Goal: Task Accomplishment & Management: Manage account settings

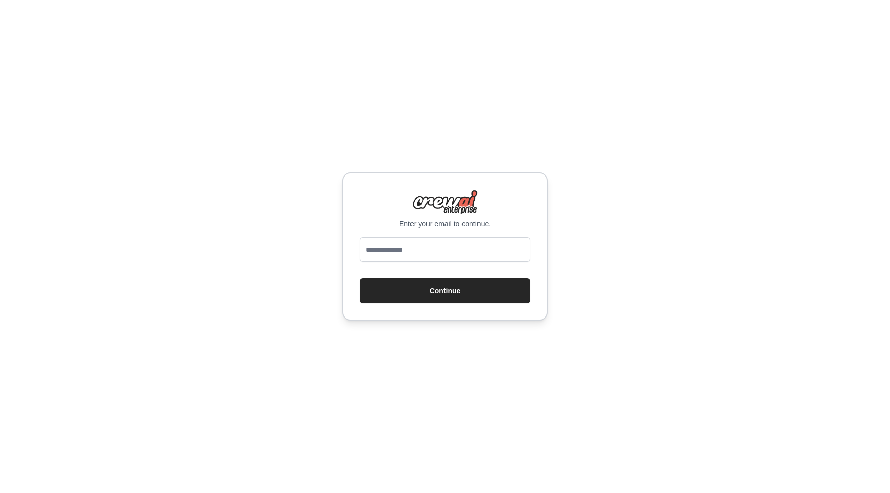
type input "**********"
click at [456, 298] on button "Continue" at bounding box center [444, 291] width 171 height 25
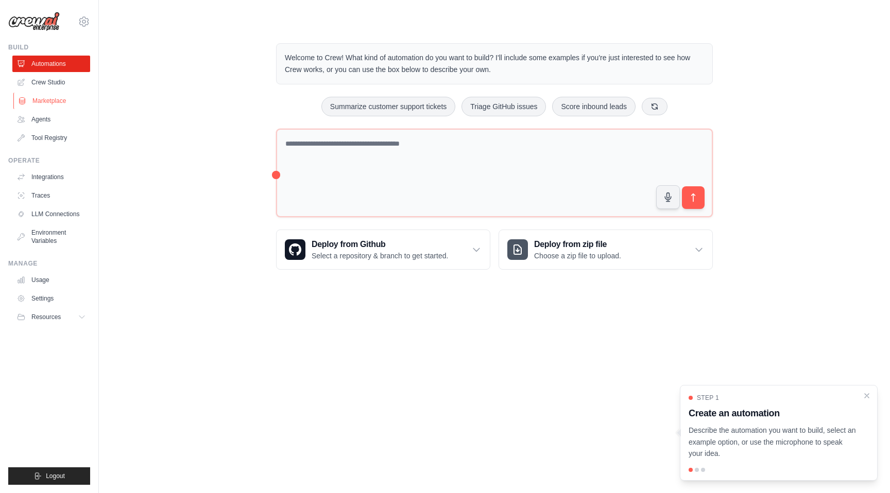
click at [53, 101] on link "Marketplace" at bounding box center [52, 101] width 78 height 16
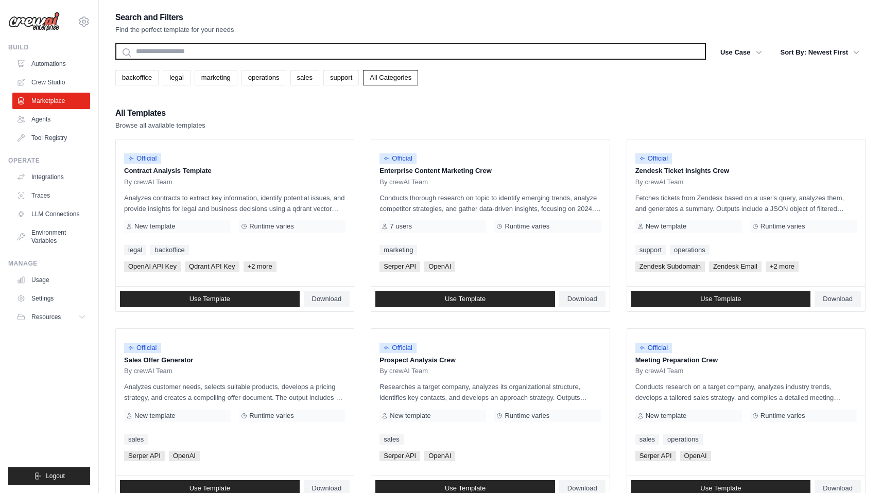
click at [162, 50] on input "text" at bounding box center [410, 51] width 590 height 16
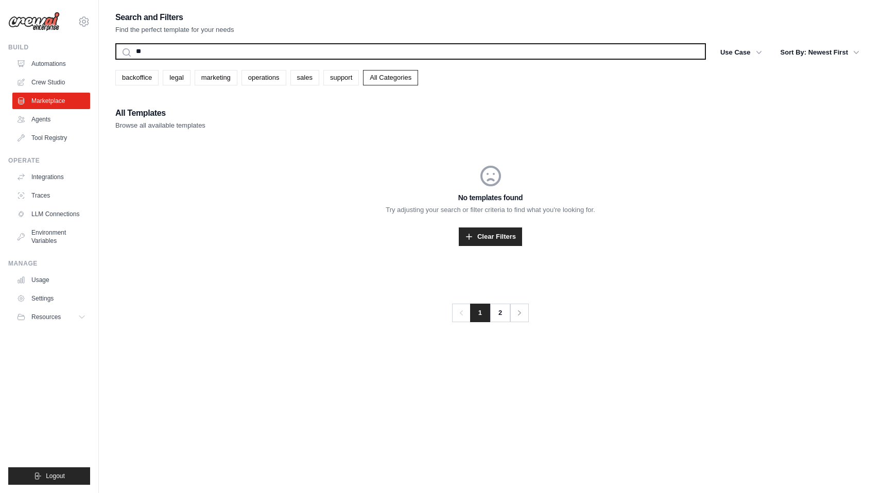
type input "*"
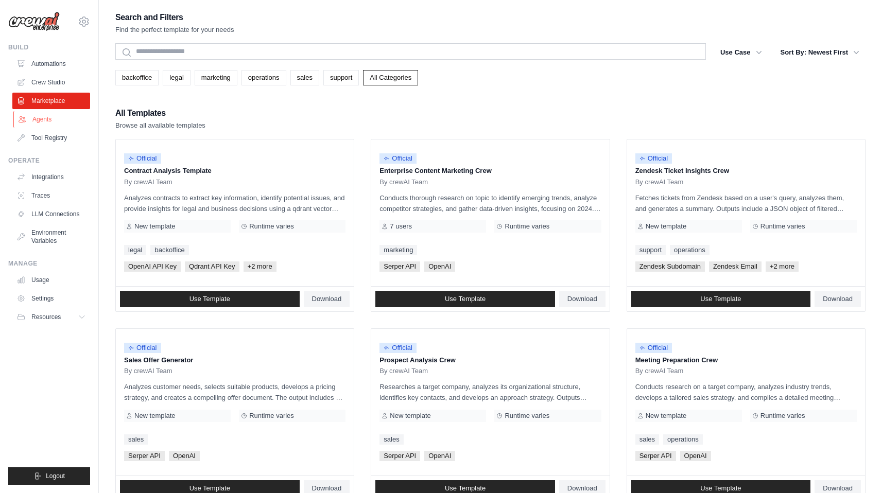
click at [48, 124] on link "Agents" at bounding box center [52, 119] width 78 height 16
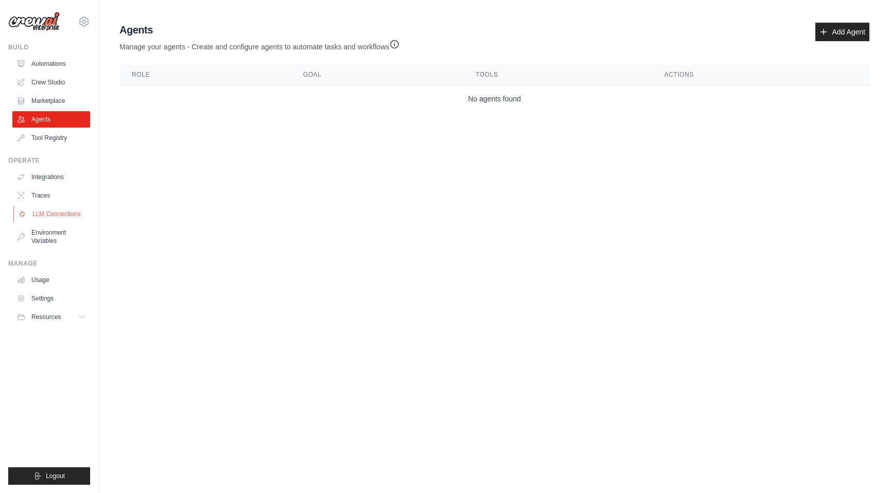
click at [44, 215] on link "LLM Connections" at bounding box center [52, 214] width 78 height 16
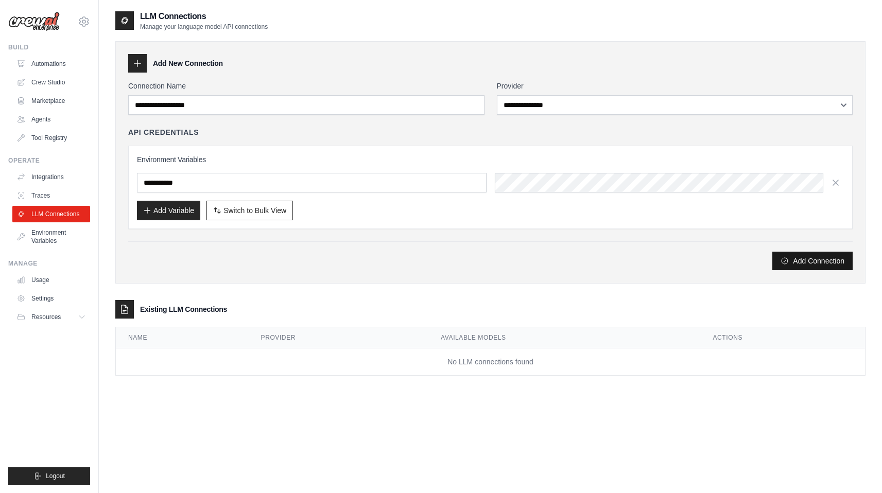
click at [811, 264] on button "Add Connection" at bounding box center [812, 261] width 80 height 19
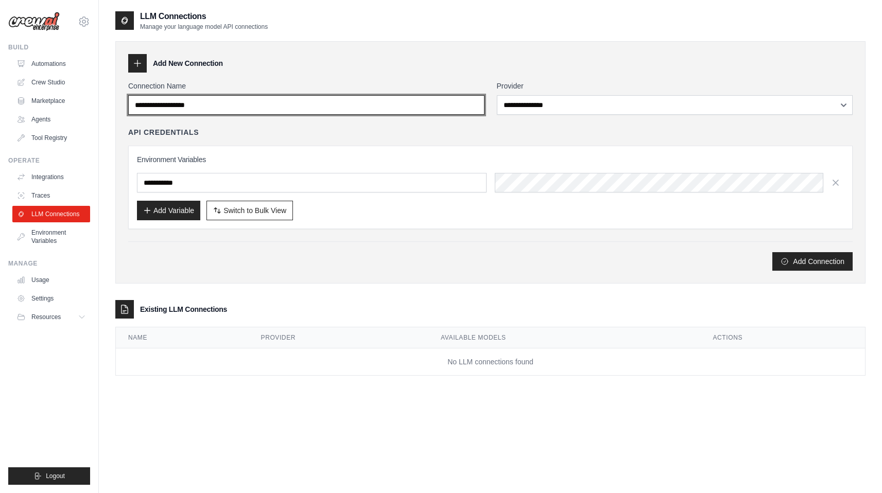
click at [251, 111] on input "Connection Name" at bounding box center [306, 105] width 356 height 20
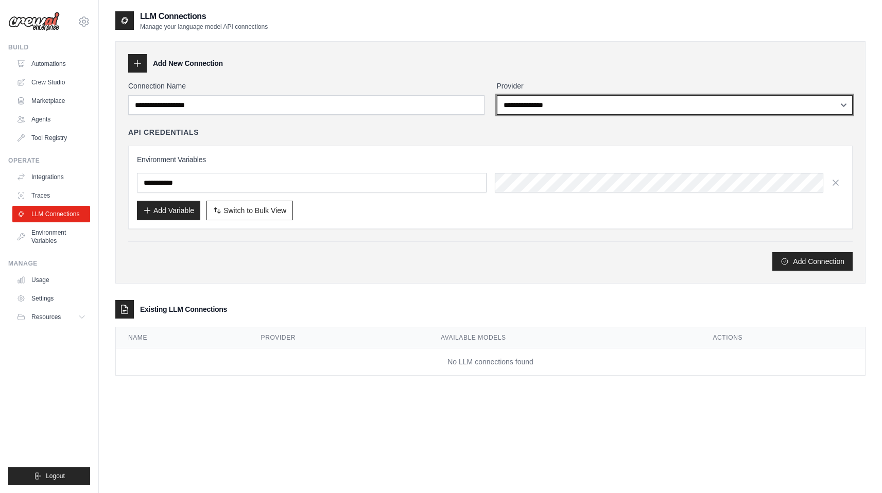
click at [530, 108] on select "**********" at bounding box center [675, 105] width 356 height 20
click at [572, 107] on select "**********" at bounding box center [675, 105] width 356 height 20
select select "******"
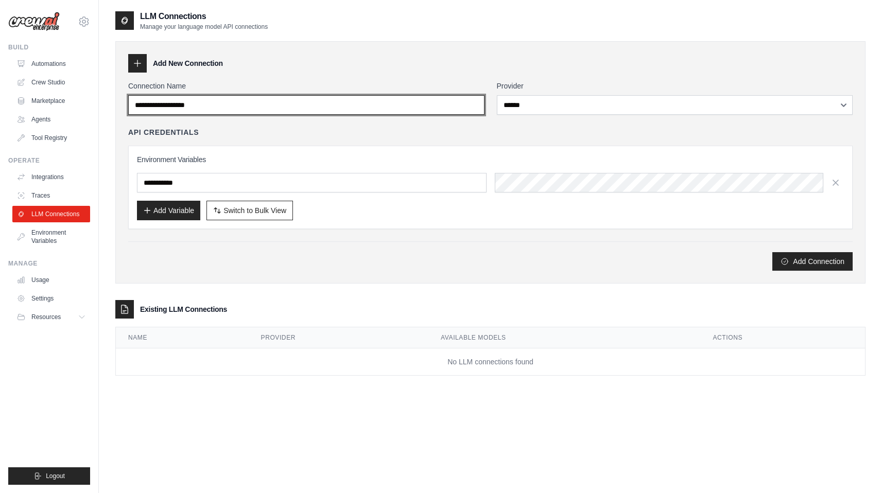
click at [388, 106] on input "Connection Name" at bounding box center [306, 105] width 356 height 20
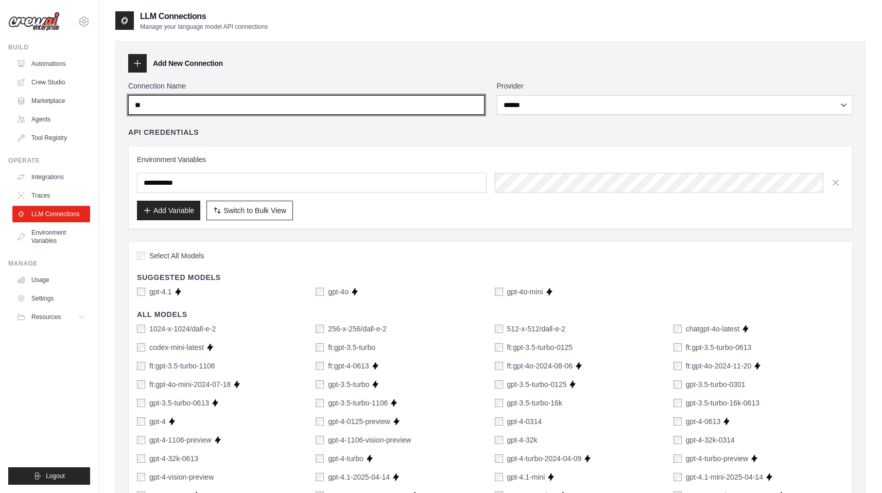
type input "*"
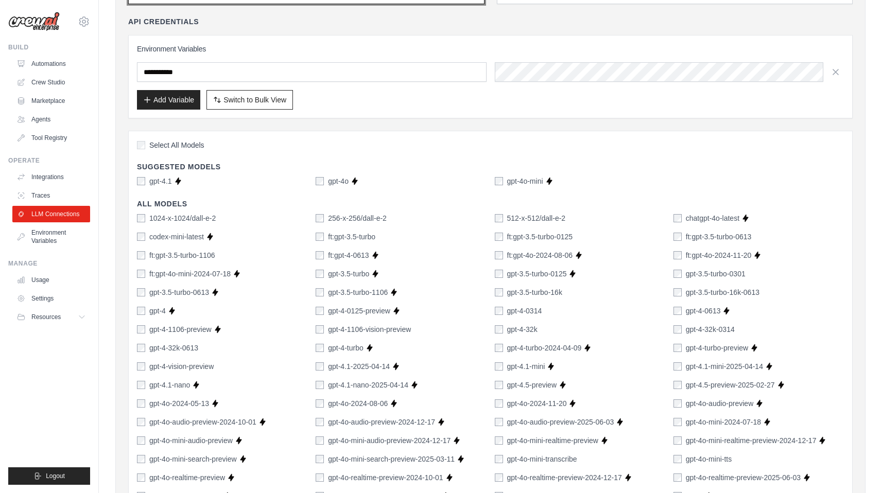
scroll to position [54, 0]
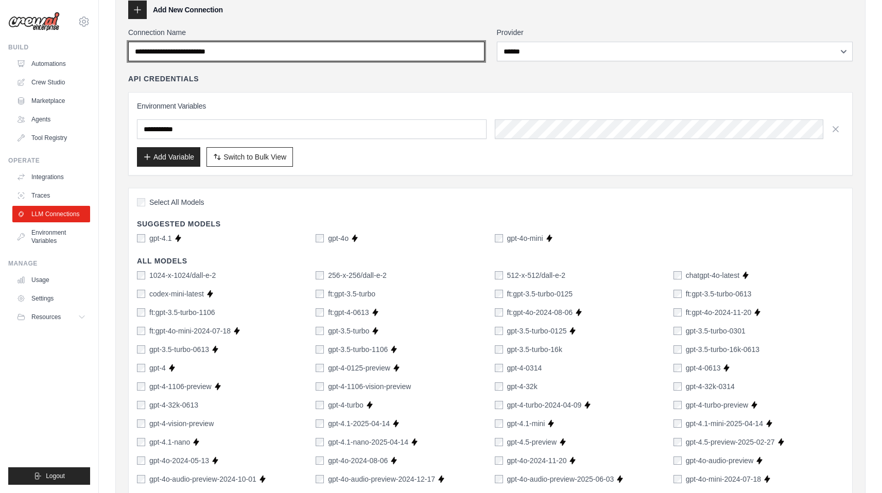
type input "**********"
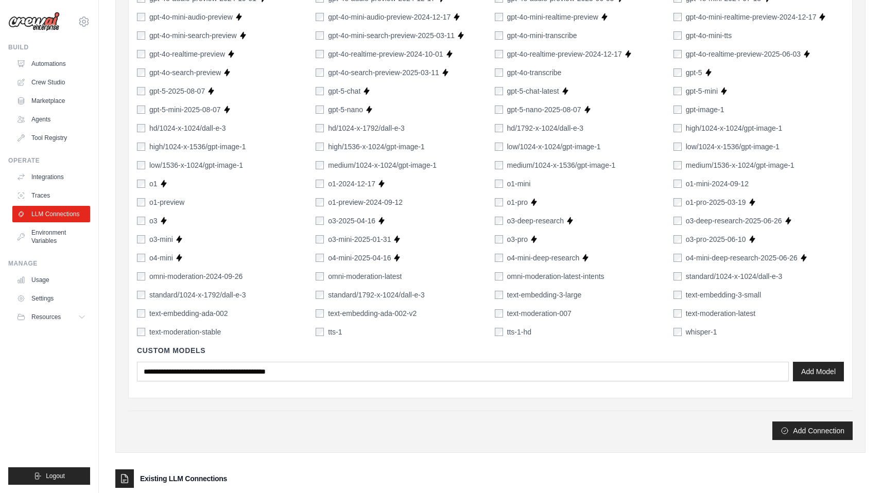
scroll to position [613, 0]
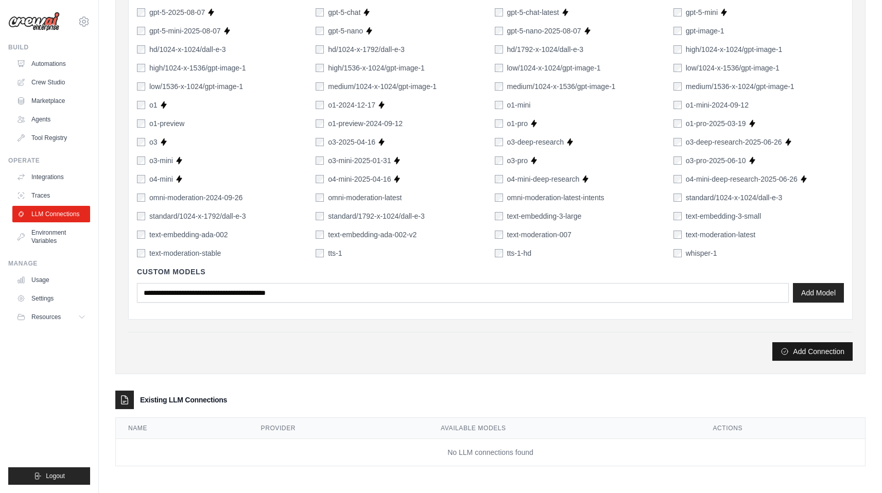
click at [819, 358] on button "Add Connection" at bounding box center [812, 351] width 80 height 19
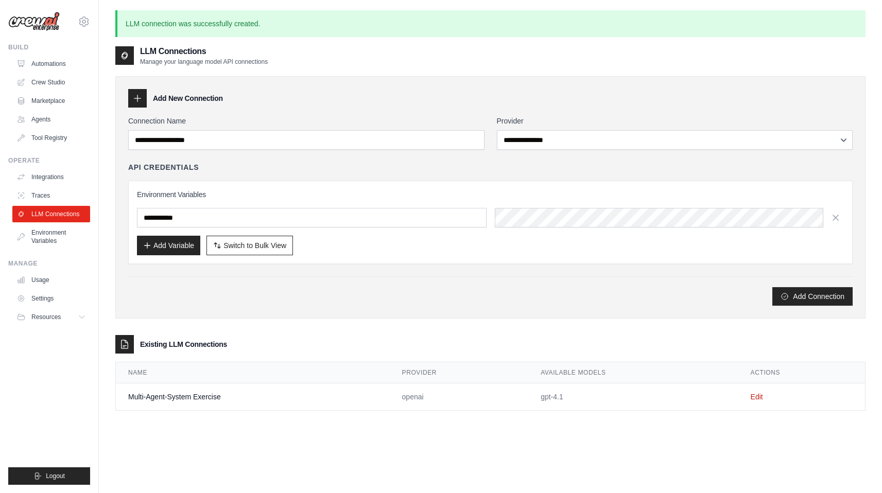
click at [343, 388] on td "Multi-Agent-System Exercise" at bounding box center [253, 397] width 274 height 27
click at [57, 217] on link "LLM Connections" at bounding box center [52, 214] width 78 height 16
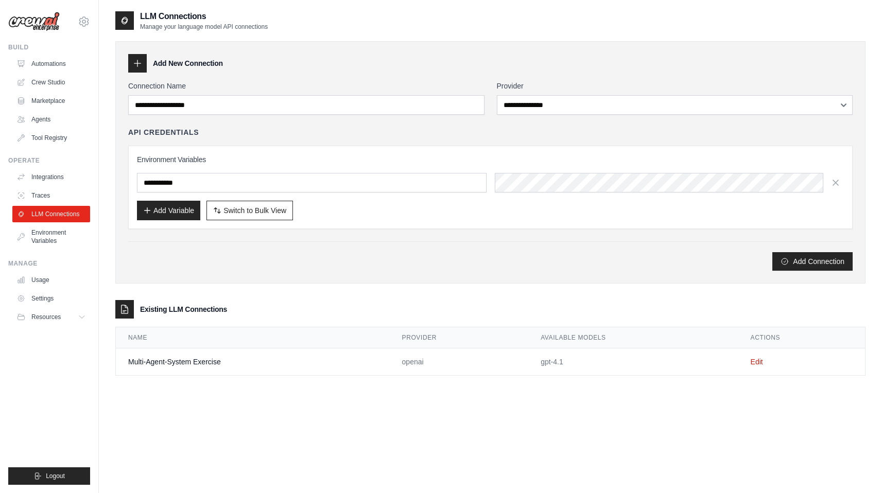
click at [170, 362] on td "Multi-Agent-System Exercise" at bounding box center [253, 362] width 274 height 27
click at [149, 303] on div "Existing LLM Connections" at bounding box center [490, 309] width 750 height 19
click at [128, 308] on icon at bounding box center [124, 309] width 10 height 10
click at [764, 361] on td "Edit" at bounding box center [801, 362] width 127 height 27
click at [757, 361] on link "Edit" at bounding box center [757, 362] width 12 height 8
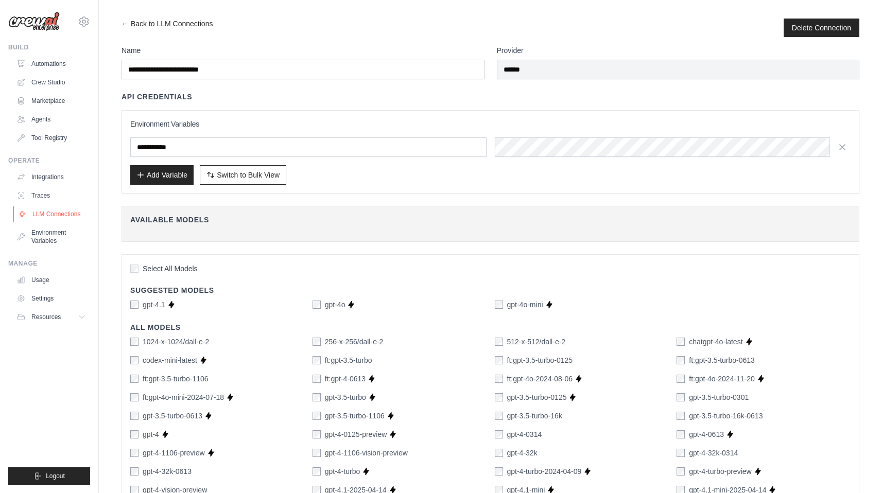
click at [52, 212] on link "LLM Connections" at bounding box center [52, 214] width 78 height 16
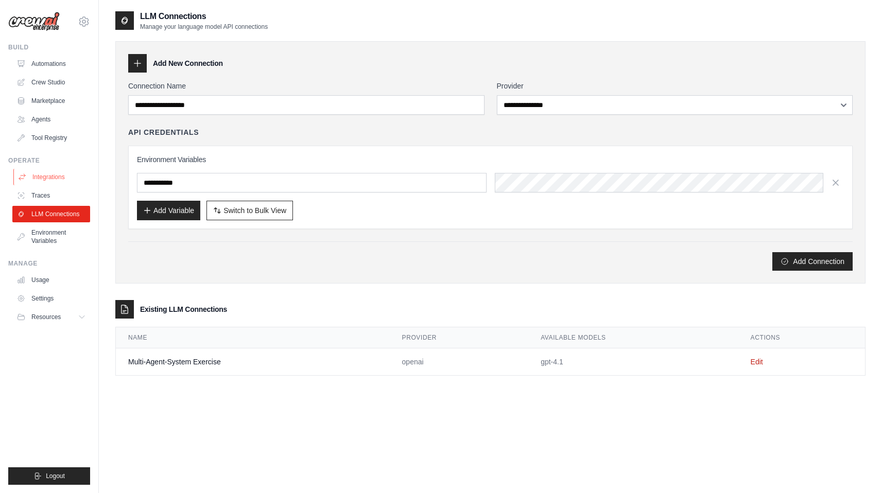
click at [45, 179] on link "Integrations" at bounding box center [52, 177] width 78 height 16
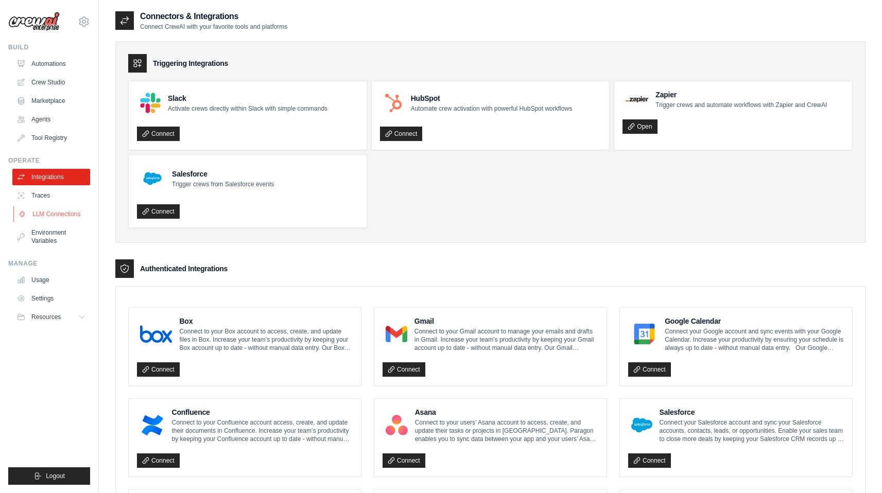
click at [48, 217] on link "LLM Connections" at bounding box center [52, 214] width 78 height 16
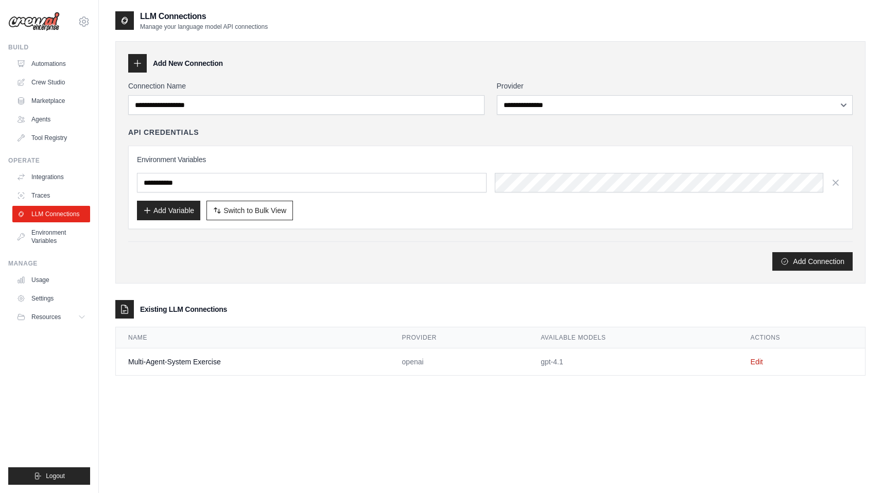
click at [202, 361] on td "Multi-Agent-System Exercise" at bounding box center [253, 362] width 274 height 27
click at [412, 361] on td "openai" at bounding box center [459, 362] width 139 height 27
click at [560, 362] on td "gpt-4.1" at bounding box center [633, 362] width 210 height 27
click at [50, 239] on link "Environment Variables" at bounding box center [52, 236] width 78 height 25
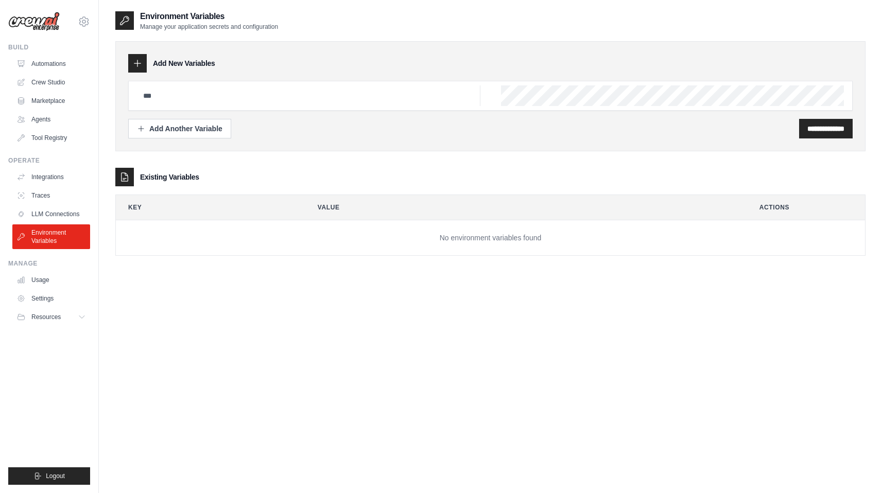
click at [148, 63] on div "Add New Variables" at bounding box center [490, 63] width 724 height 19
click at [144, 63] on div at bounding box center [137, 63] width 19 height 19
click at [141, 64] on icon at bounding box center [137, 63] width 10 height 10
click at [807, 128] on input "**********" at bounding box center [825, 129] width 37 height 10
click at [283, 103] on input "text" at bounding box center [308, 95] width 343 height 21
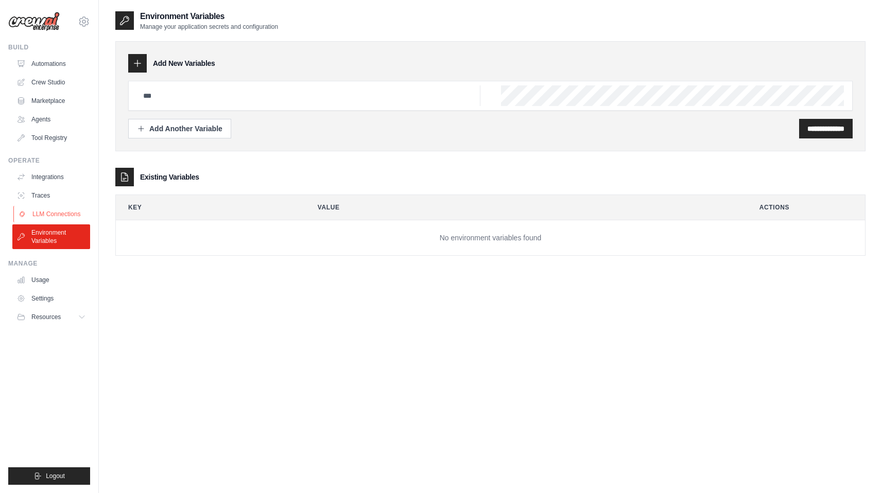
click at [53, 216] on link "LLM Connections" at bounding box center [52, 214] width 78 height 16
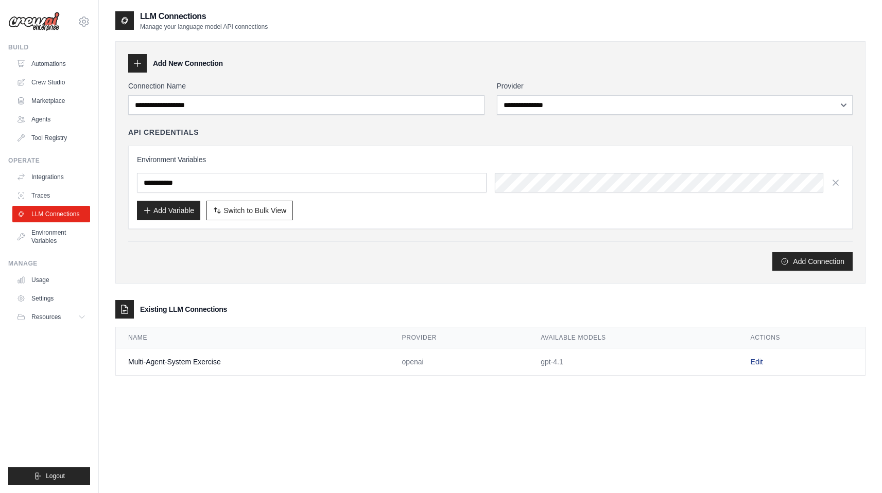
click at [759, 359] on link "Edit" at bounding box center [757, 362] width 12 height 8
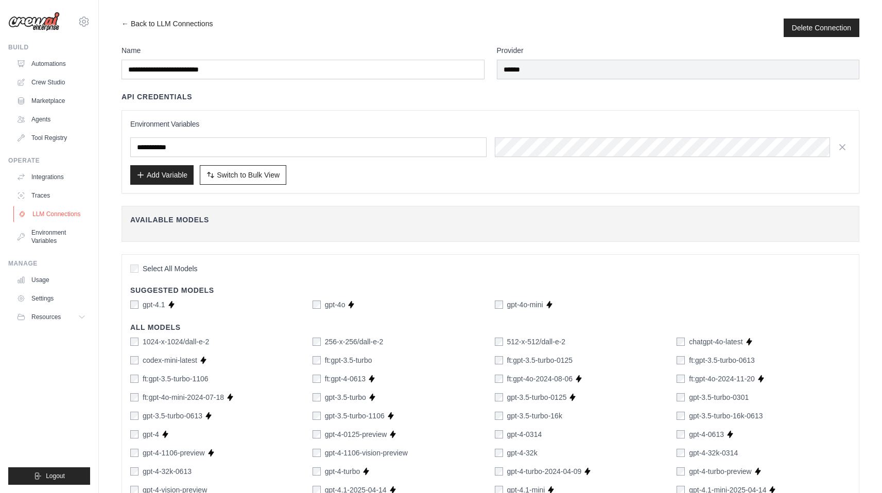
click at [56, 217] on link "LLM Connections" at bounding box center [52, 214] width 78 height 16
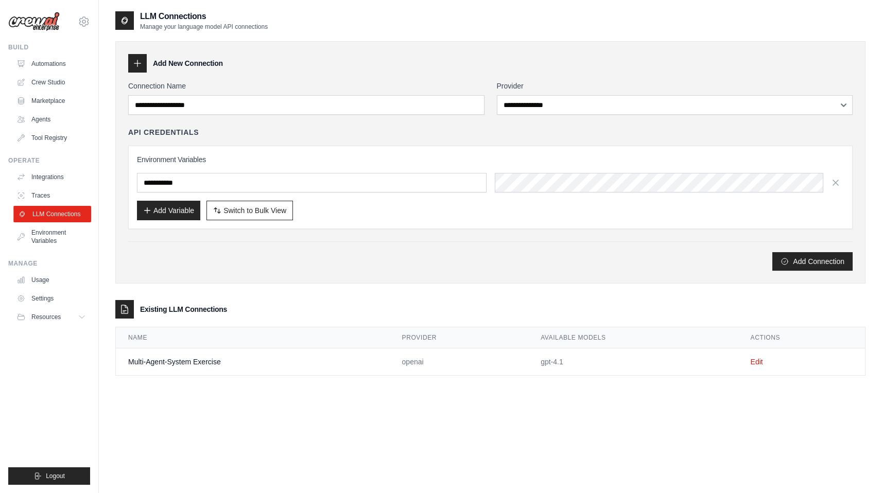
click at [70, 218] on link "LLM Connections" at bounding box center [52, 214] width 78 height 16
